Goal: Find contact information: Find contact information

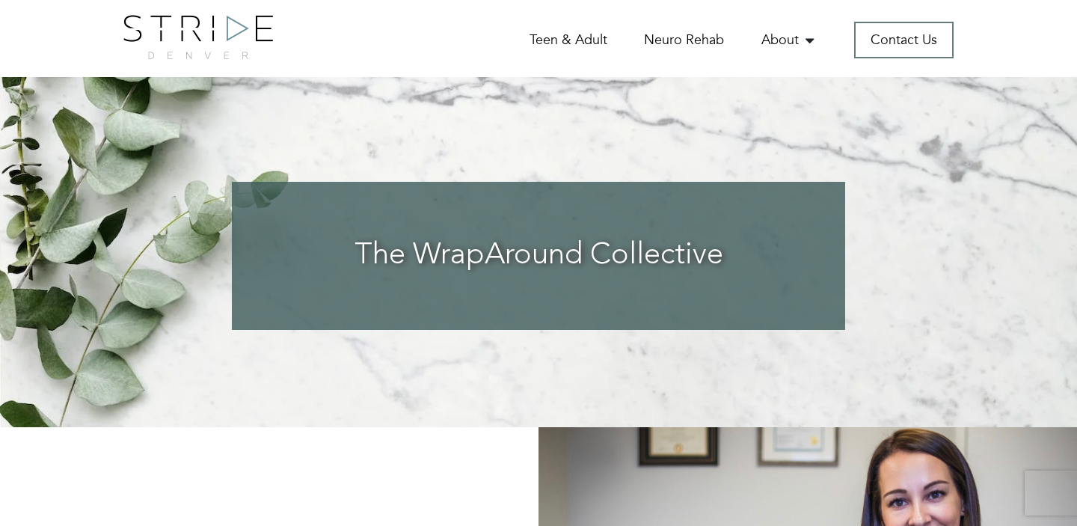
scroll to position [3609, 0]
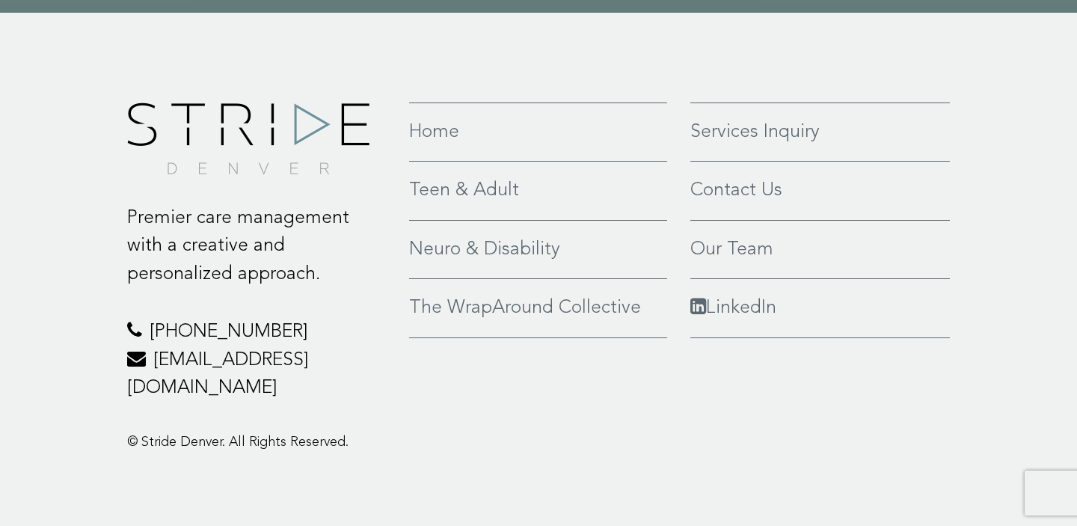
click at [787, 384] on div "Services Inquiry Contact Us Our Team LinkedIn" at bounding box center [820, 284] width 282 height 362
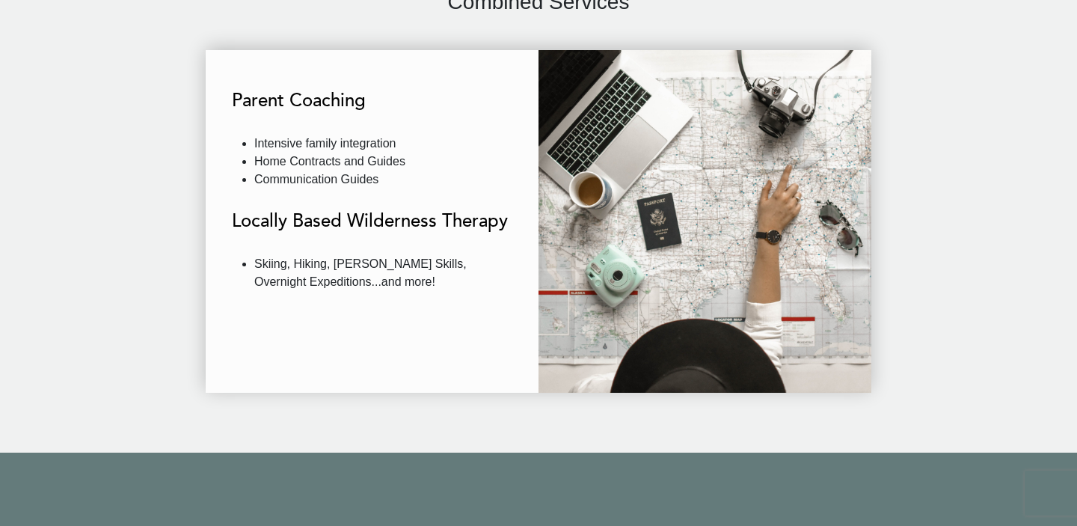
scroll to position [2089, 0]
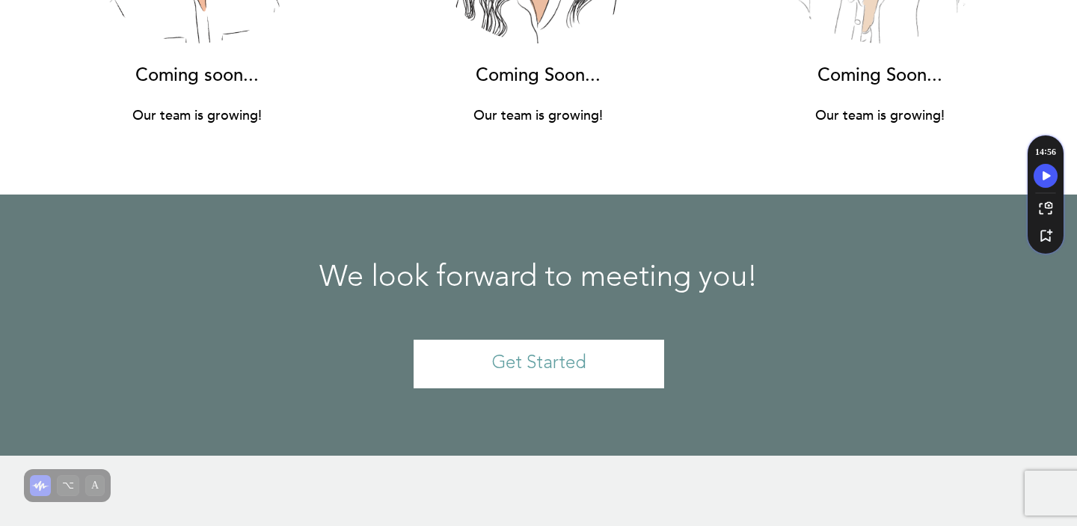
scroll to position [11035, 0]
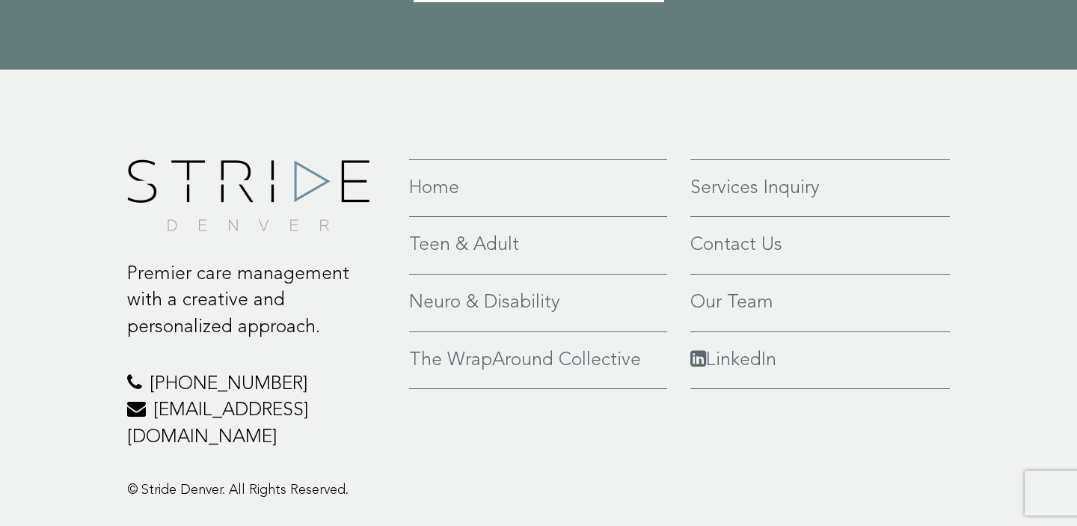
scroll to position [1418, 0]
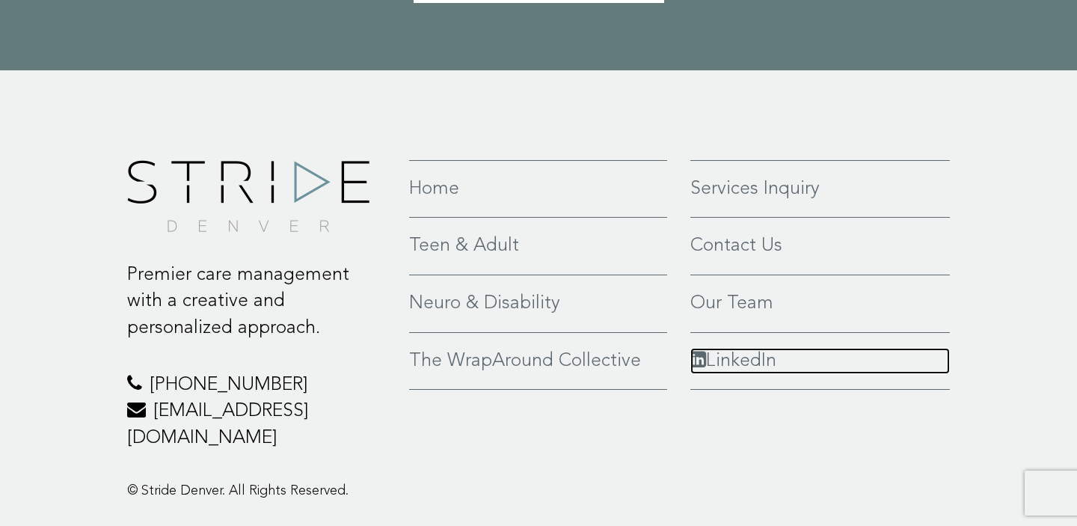
click at [738, 355] on link "LinkedIn" at bounding box center [821, 361] width 260 height 27
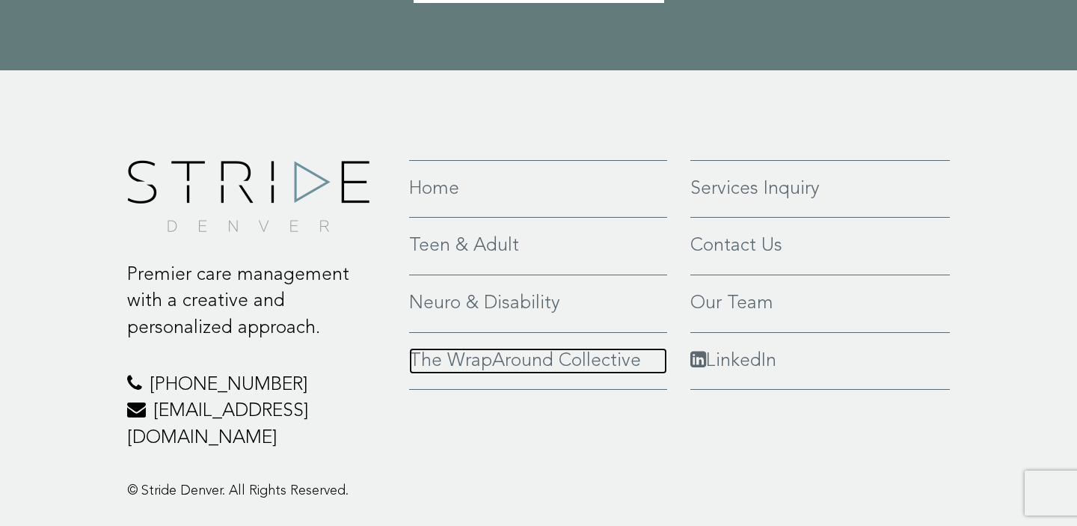
click at [483, 348] on link "The WrapAround Collective" at bounding box center [538, 361] width 258 height 27
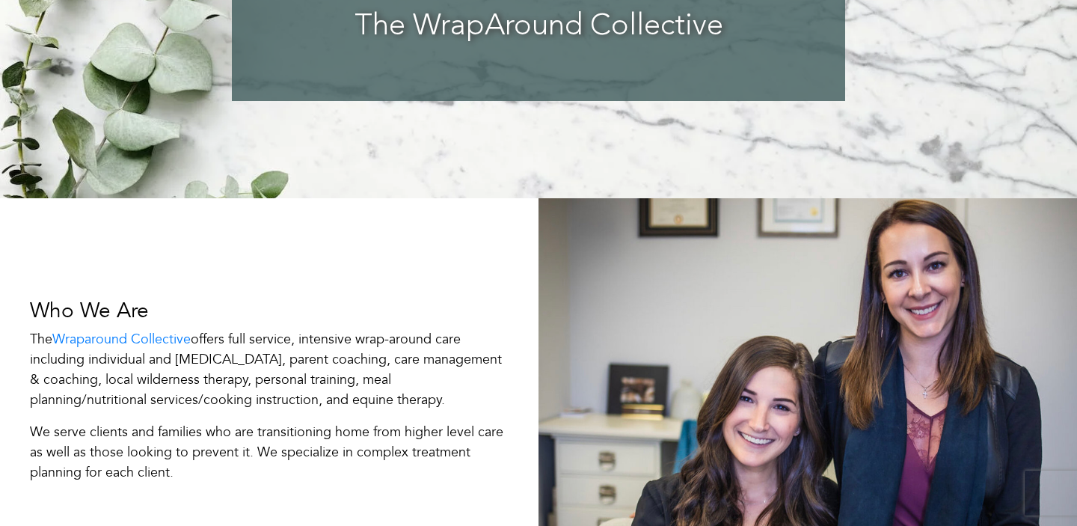
scroll to position [231, 0]
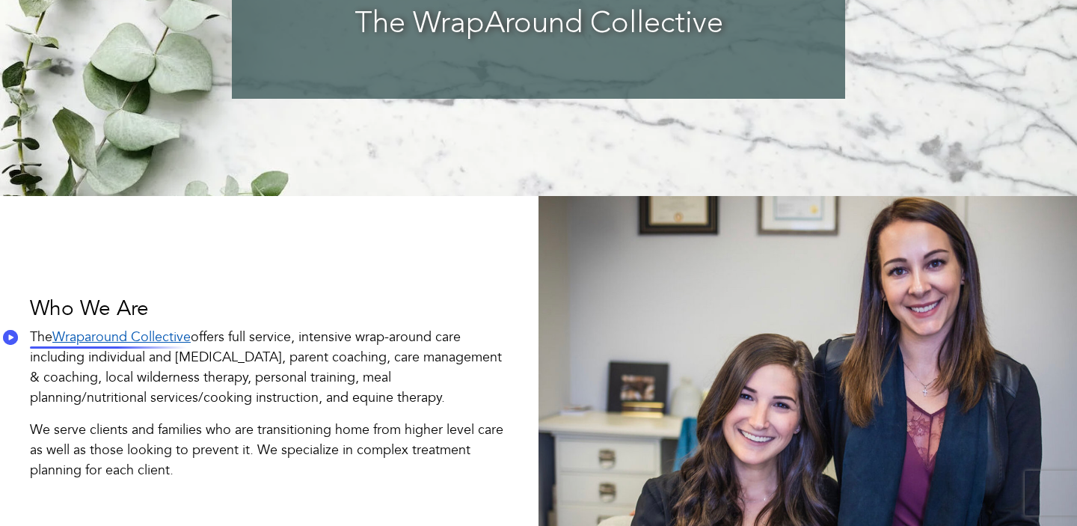
click at [157, 331] on link "Wraparound Collective" at bounding box center [121, 337] width 138 height 19
